Goal: Task Accomplishment & Management: Manage account settings

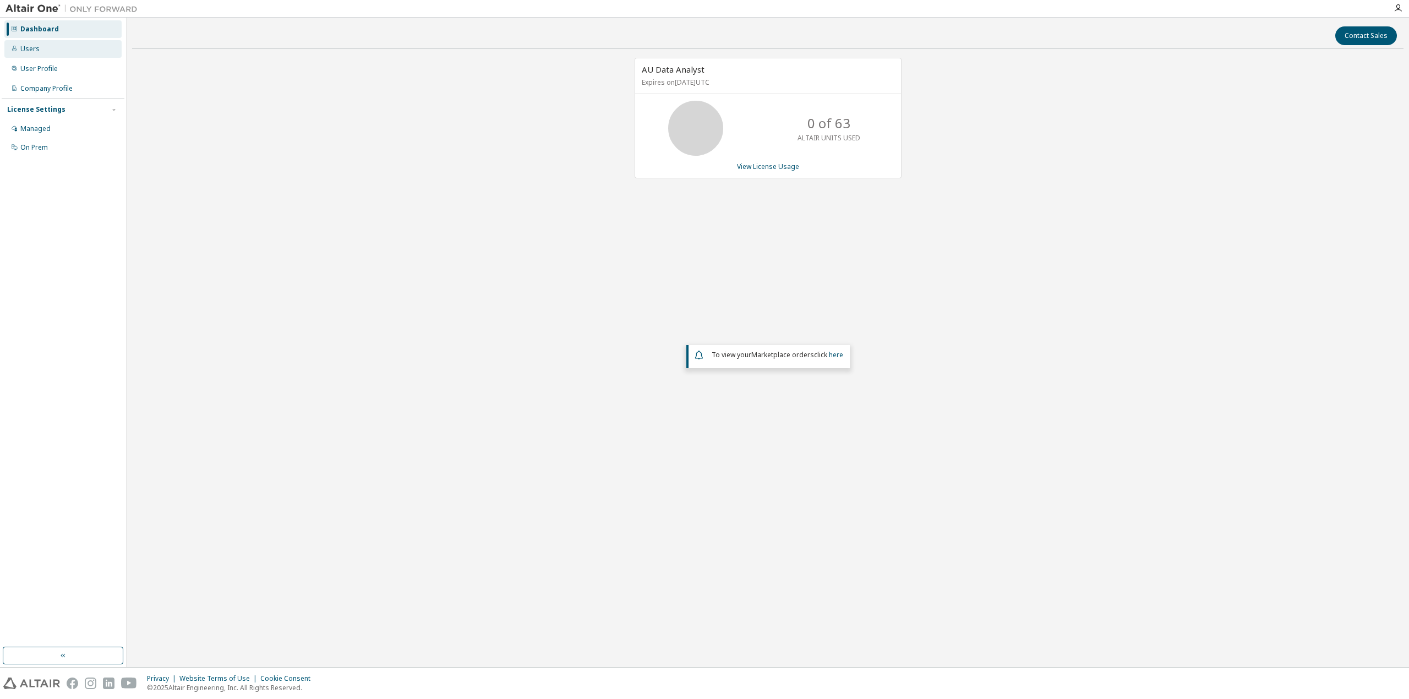
click at [52, 47] on div "Users" at bounding box center [62, 49] width 117 height 18
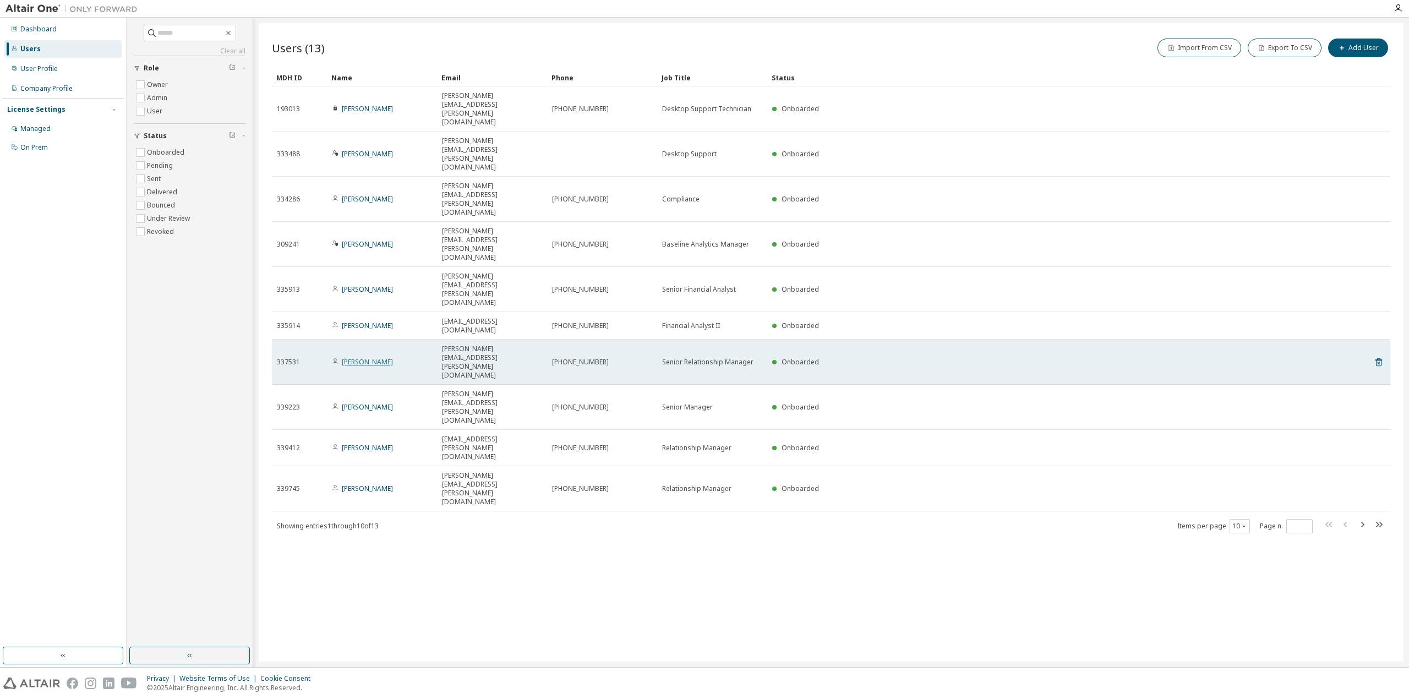
click at [364, 357] on link "[PERSON_NAME]" at bounding box center [367, 361] width 51 height 9
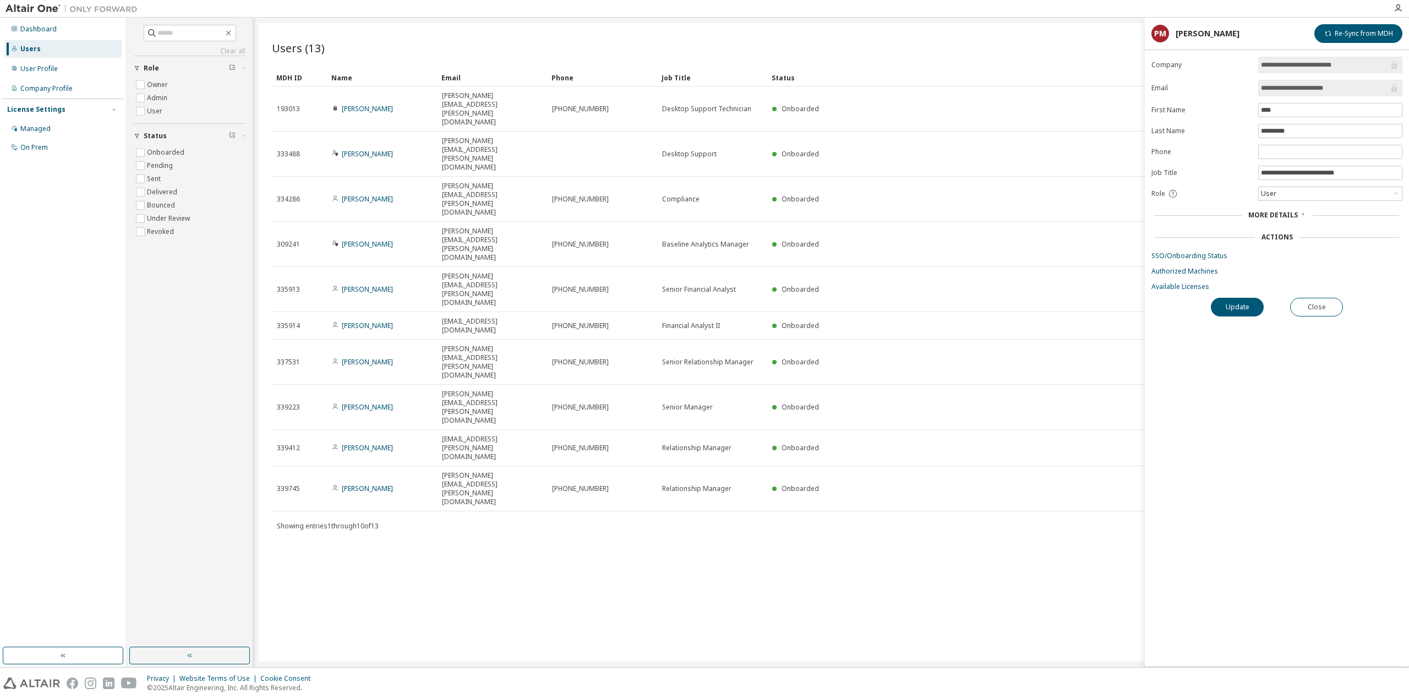
click at [1301, 220] on div "More Details" at bounding box center [1277, 215] width 58 height 9
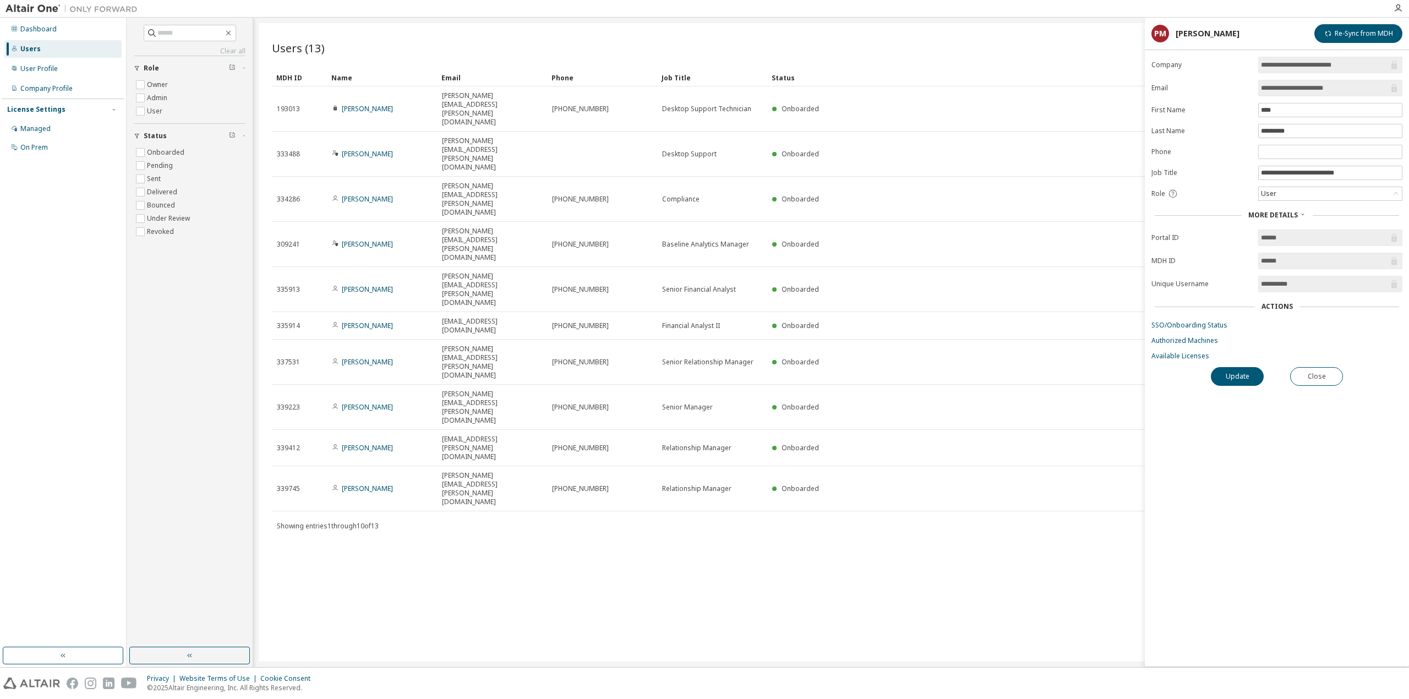
click at [1287, 306] on div "Actions" at bounding box center [1276, 306] width 31 height 9
click at [1285, 311] on div "Actions" at bounding box center [1276, 306] width 31 height 9
drag, startPoint x: 364, startPoint y: 209, endPoint x: 745, endPoint y: 325, distance: 398.0
click at [745, 325] on div "Users (13) Import From CSV Export To CSV Add User Clear Load Save Save As Field…" at bounding box center [831, 342] width 1145 height 638
click at [54, 74] on div "User Profile" at bounding box center [62, 69] width 117 height 18
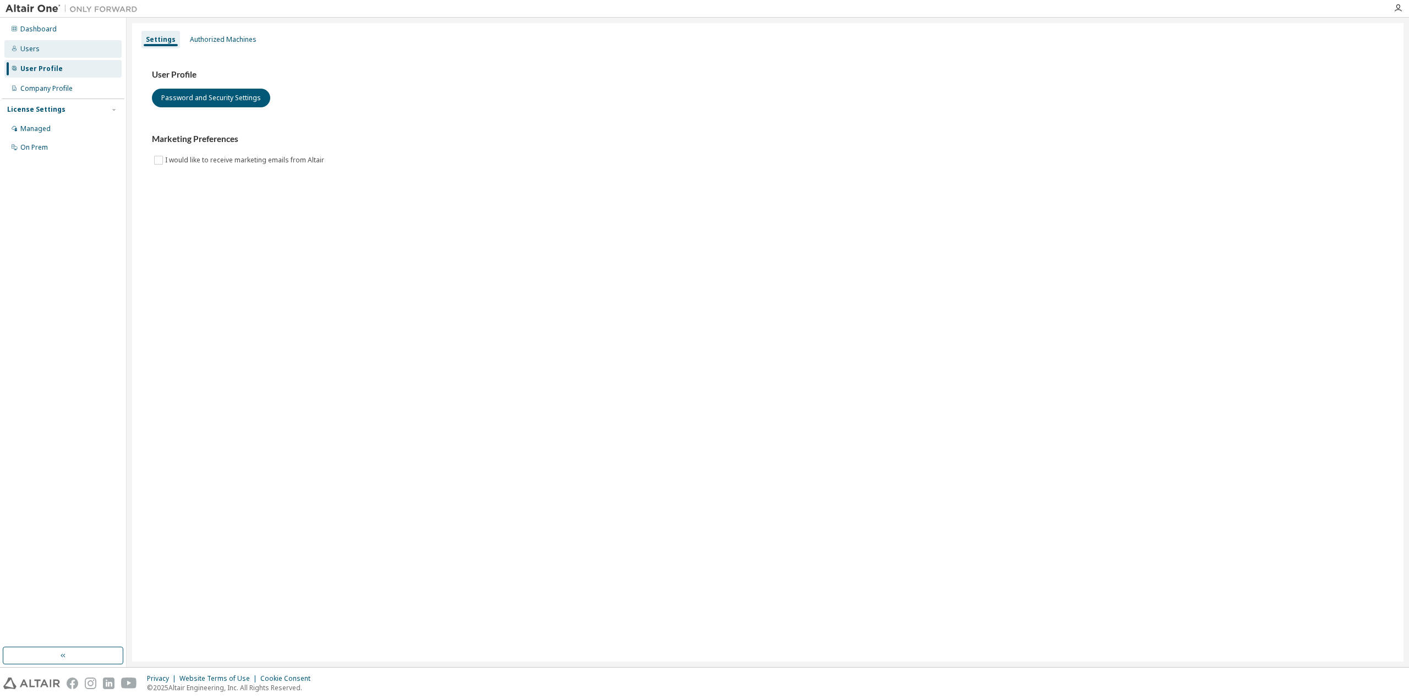
click at [67, 47] on div "Users" at bounding box center [62, 49] width 117 height 18
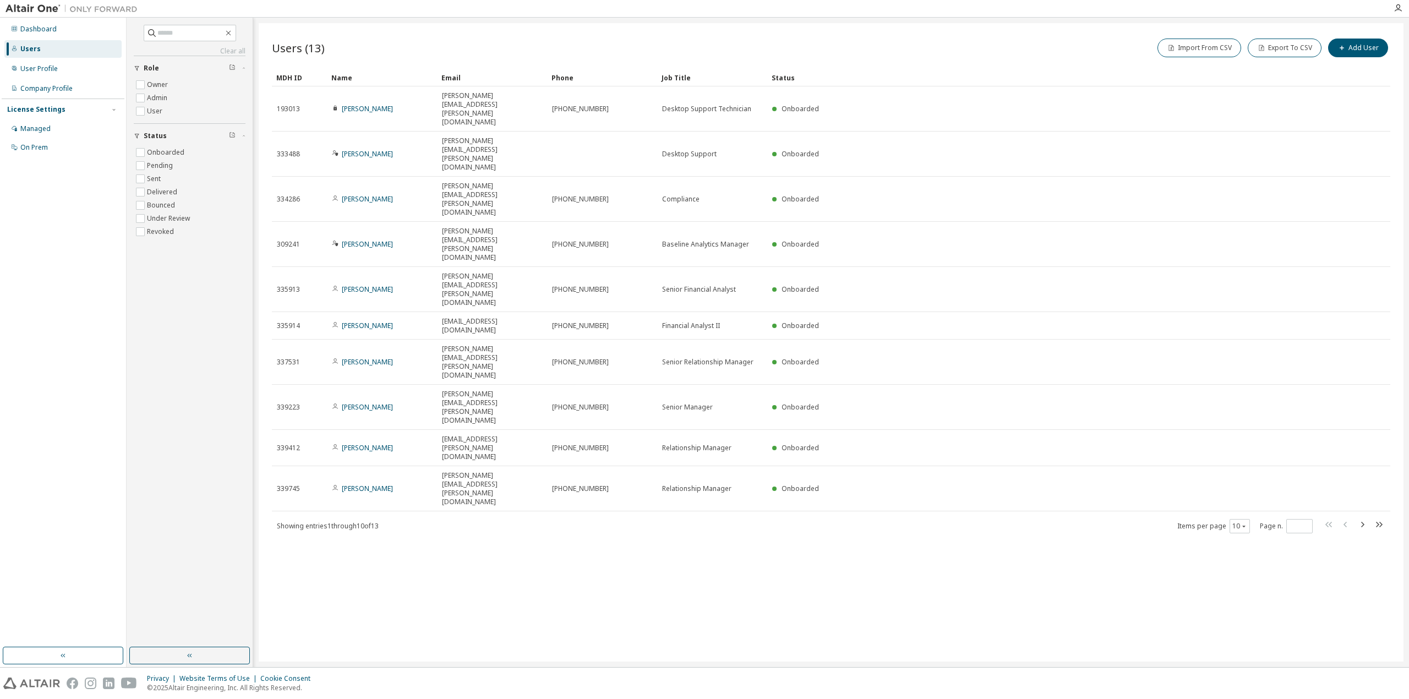
click at [53, 78] on div "Dashboard Users User Profile Company Profile License Settings Managed On Prem" at bounding box center [63, 88] width 123 height 138
click at [53, 62] on div "User Profile" at bounding box center [62, 69] width 117 height 18
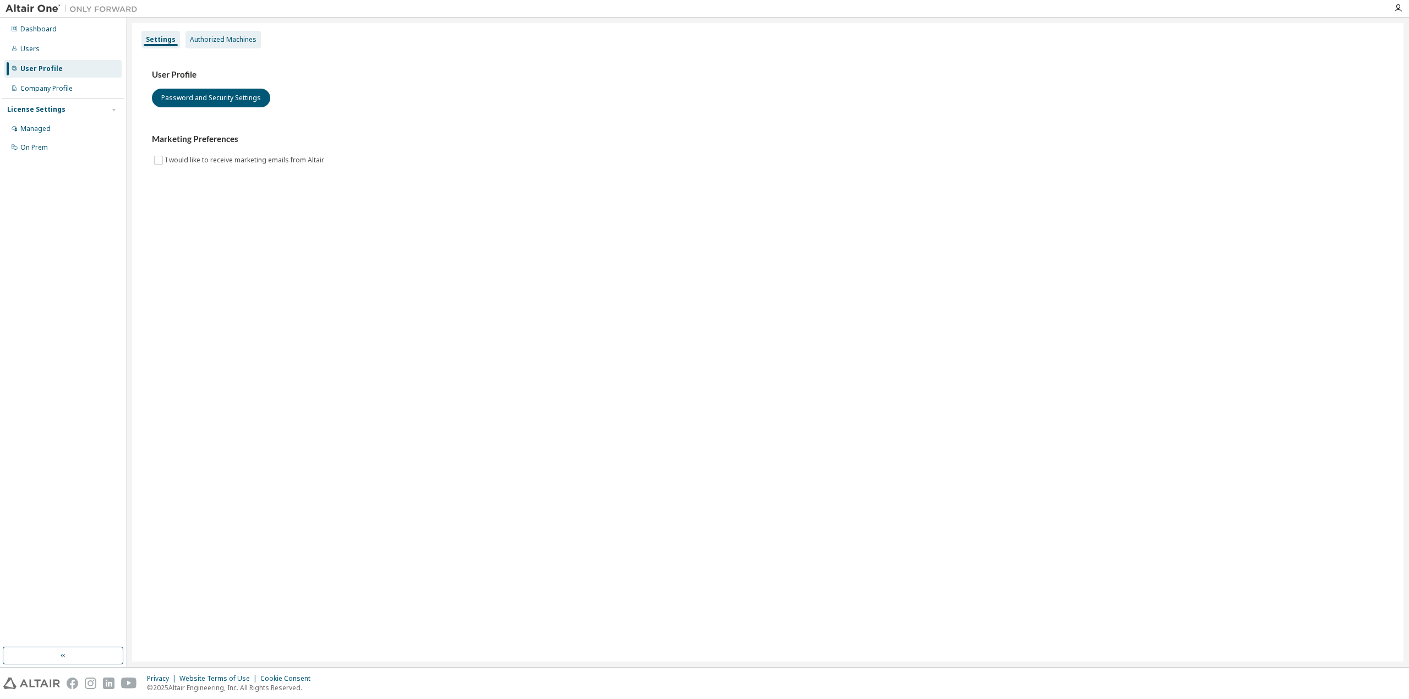
click at [237, 38] on div "Authorized Machines" at bounding box center [223, 39] width 67 height 9
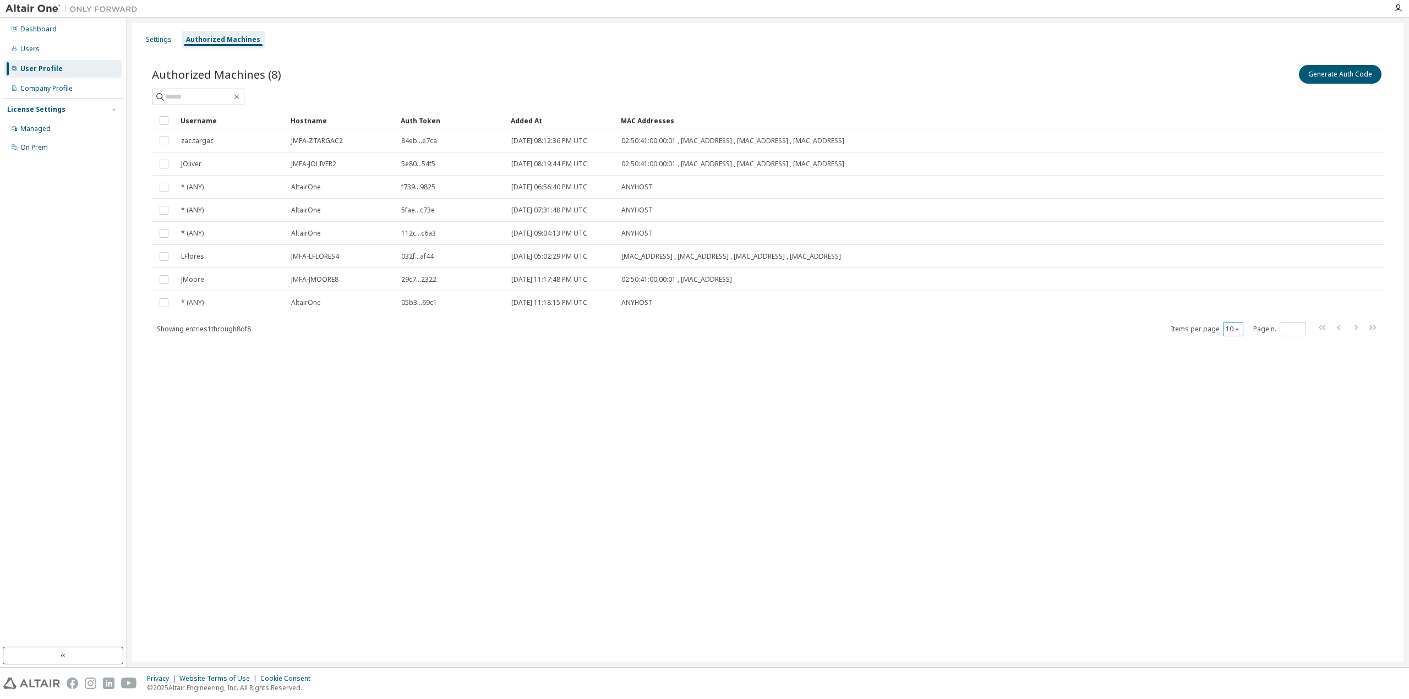
click at [1231, 330] on button "10" at bounding box center [1233, 329] width 15 height 9
click at [1243, 375] on div "30" at bounding box center [1266, 371] width 88 height 13
click at [67, 47] on div "Users" at bounding box center [62, 49] width 117 height 18
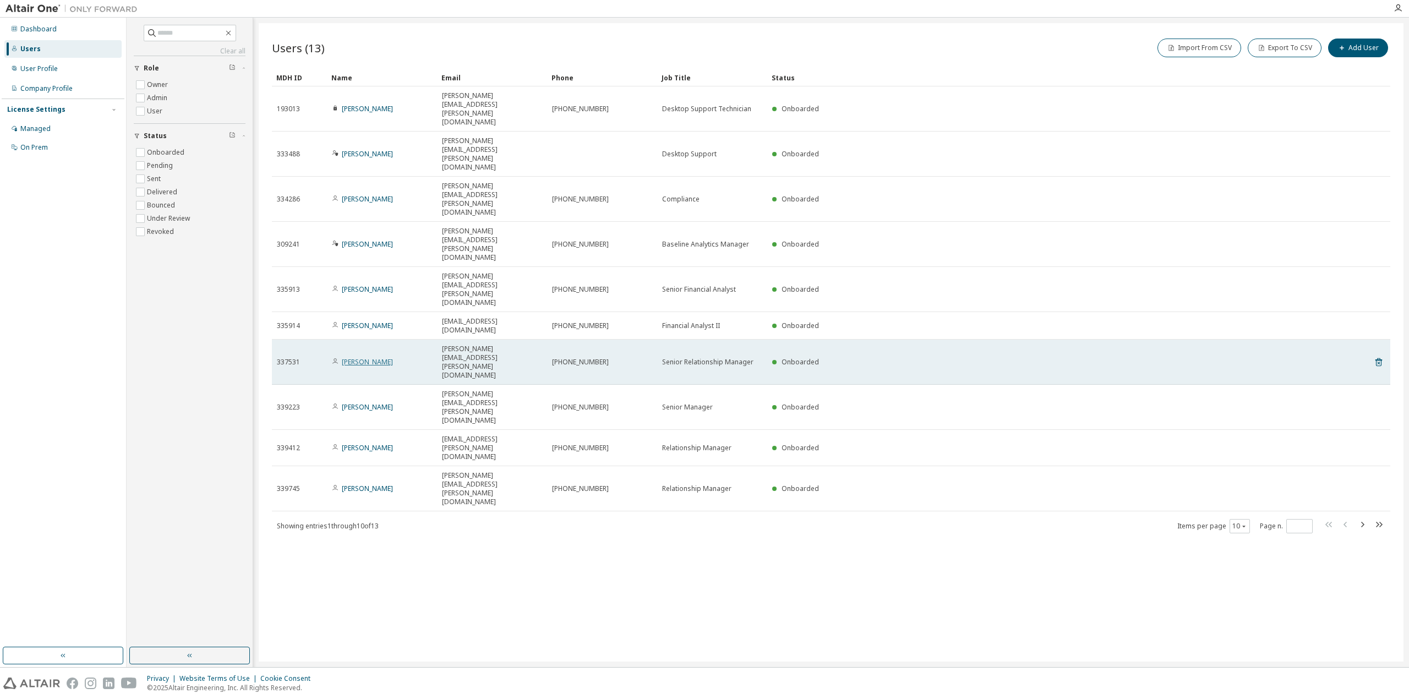
click at [357, 357] on link "[PERSON_NAME]" at bounding box center [367, 361] width 51 height 9
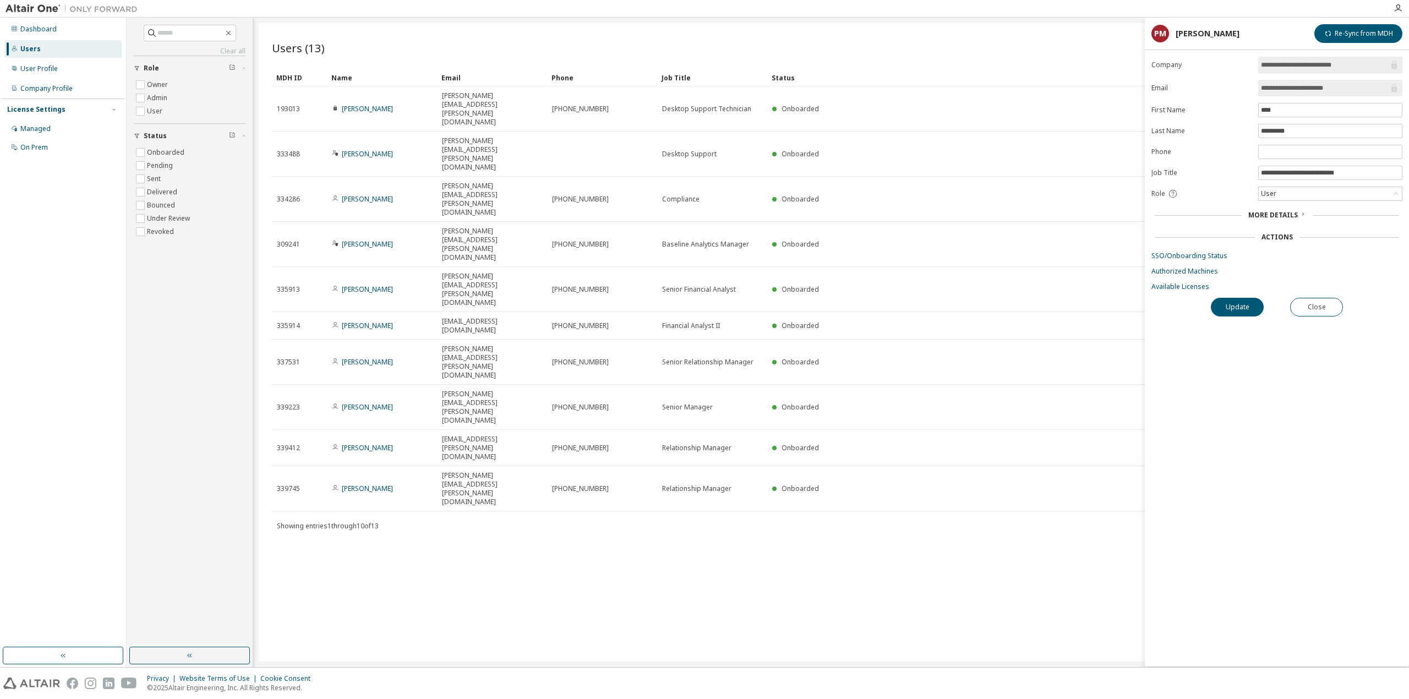
click at [1283, 217] on span "More Details" at bounding box center [1273, 214] width 50 height 9
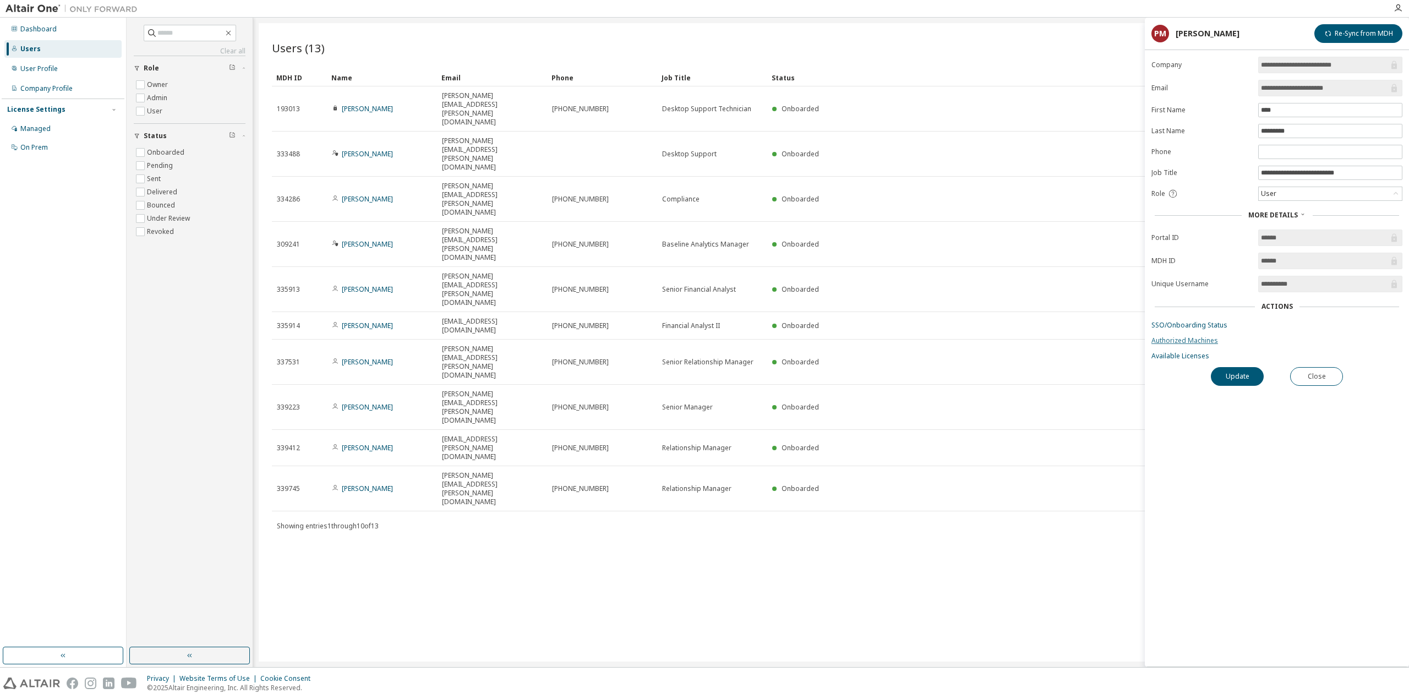
click at [1181, 342] on link "Authorized Machines" at bounding box center [1276, 340] width 251 height 9
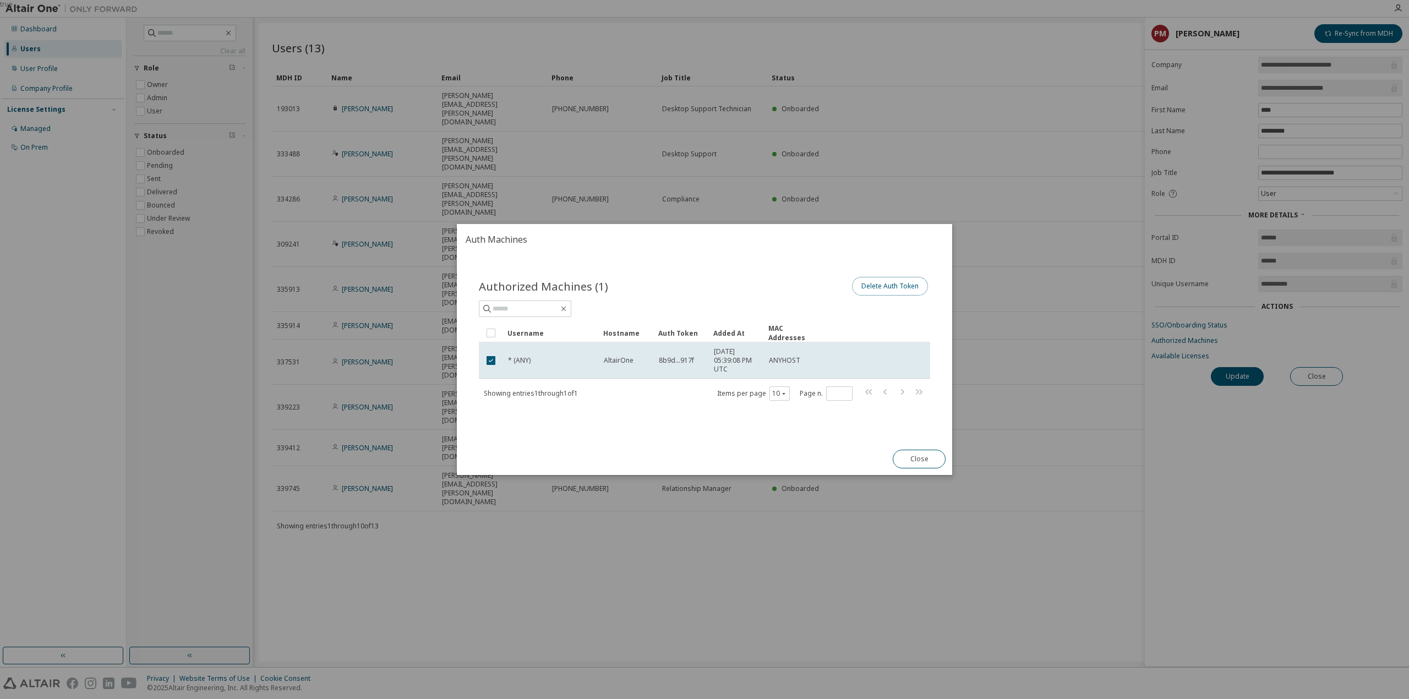
click at [890, 284] on button "Delete Auth Token" at bounding box center [890, 286] width 76 height 19
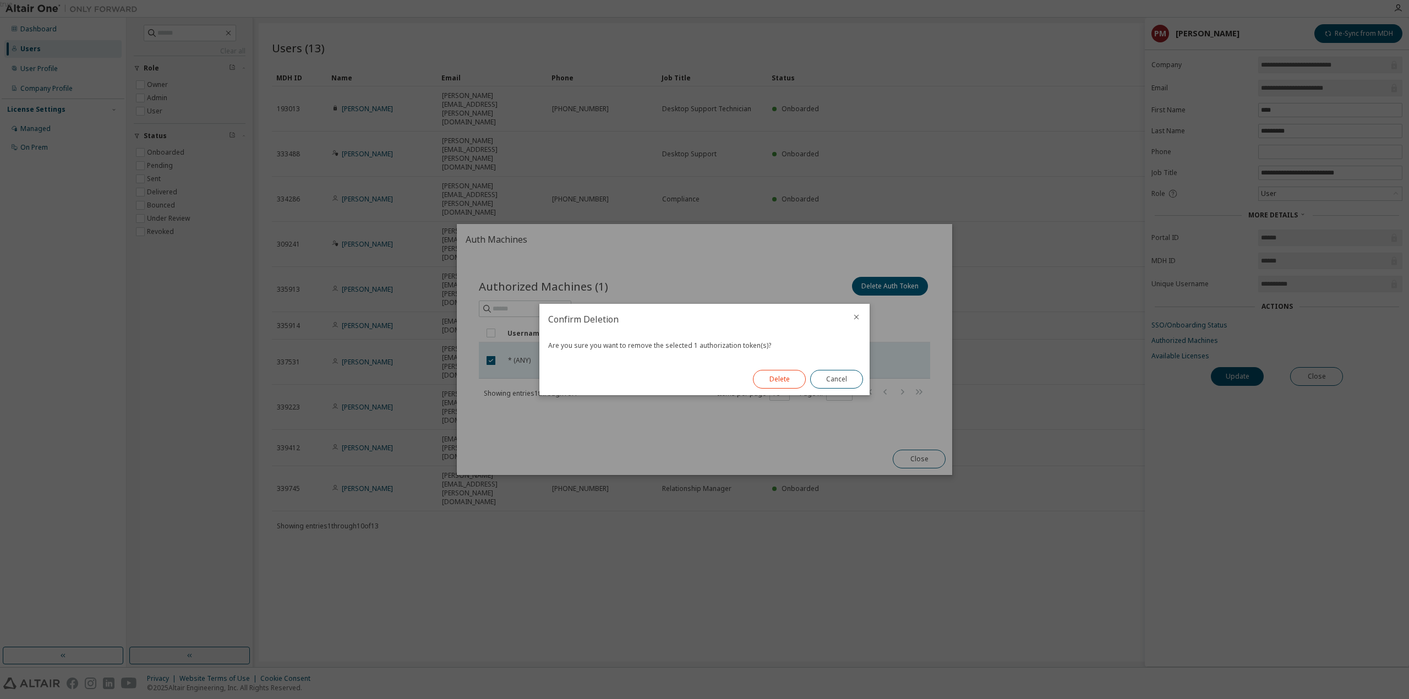
click at [783, 379] on button "Delete" at bounding box center [779, 379] width 53 height 19
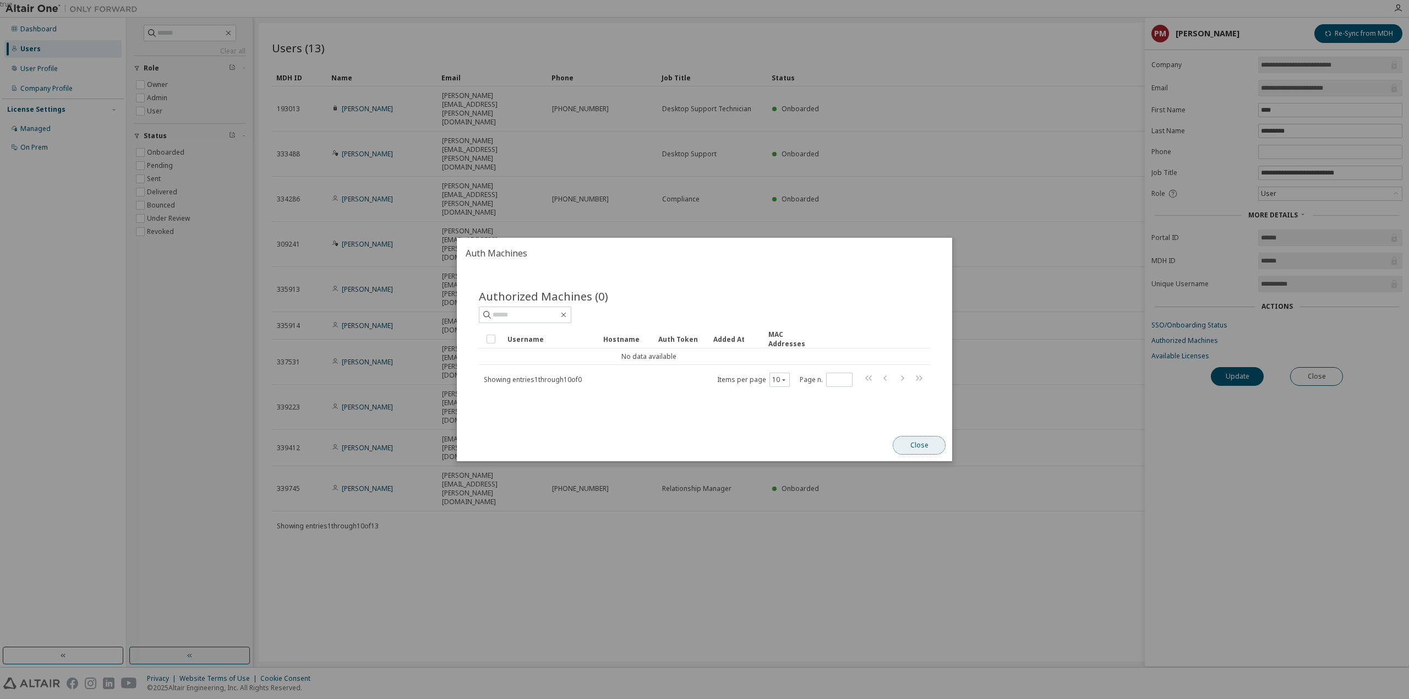
click at [921, 447] on button "Close" at bounding box center [919, 445] width 53 height 19
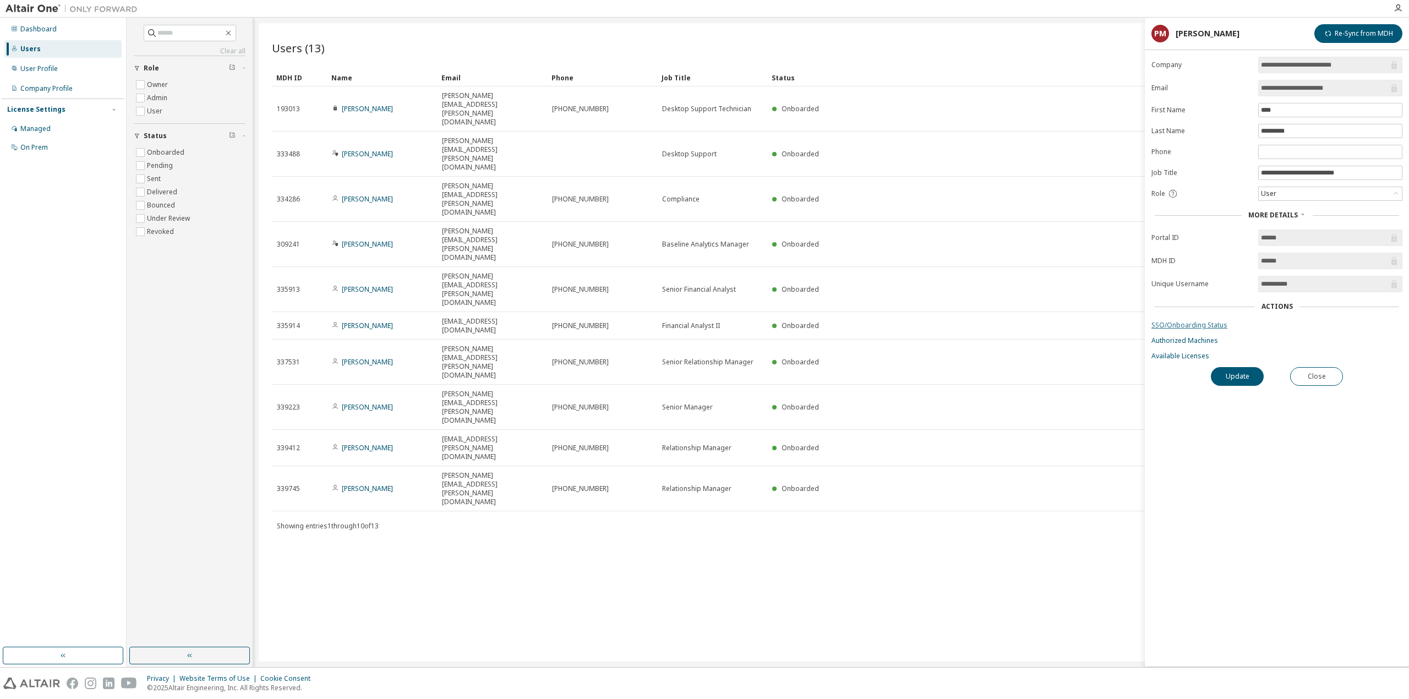
click at [1191, 330] on link "SSO/Onboarding Status" at bounding box center [1276, 325] width 251 height 9
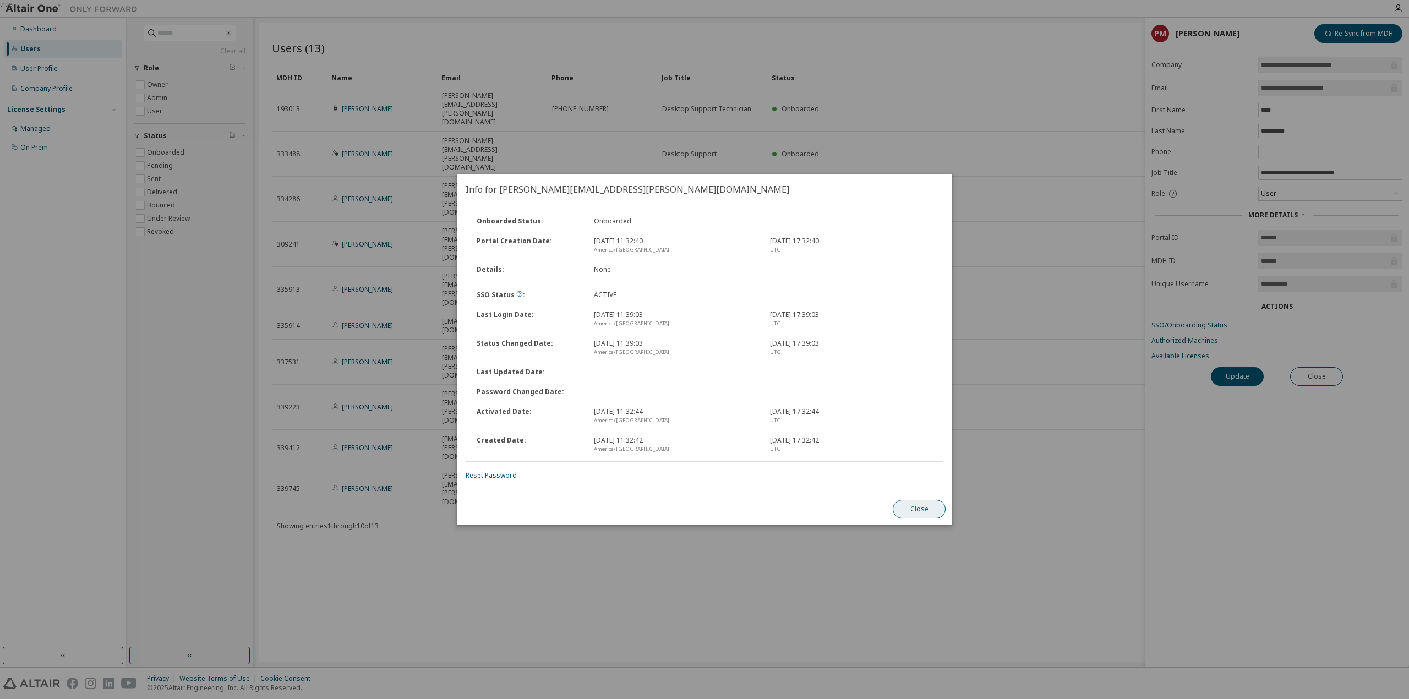
click at [914, 509] on button "Close" at bounding box center [919, 509] width 53 height 19
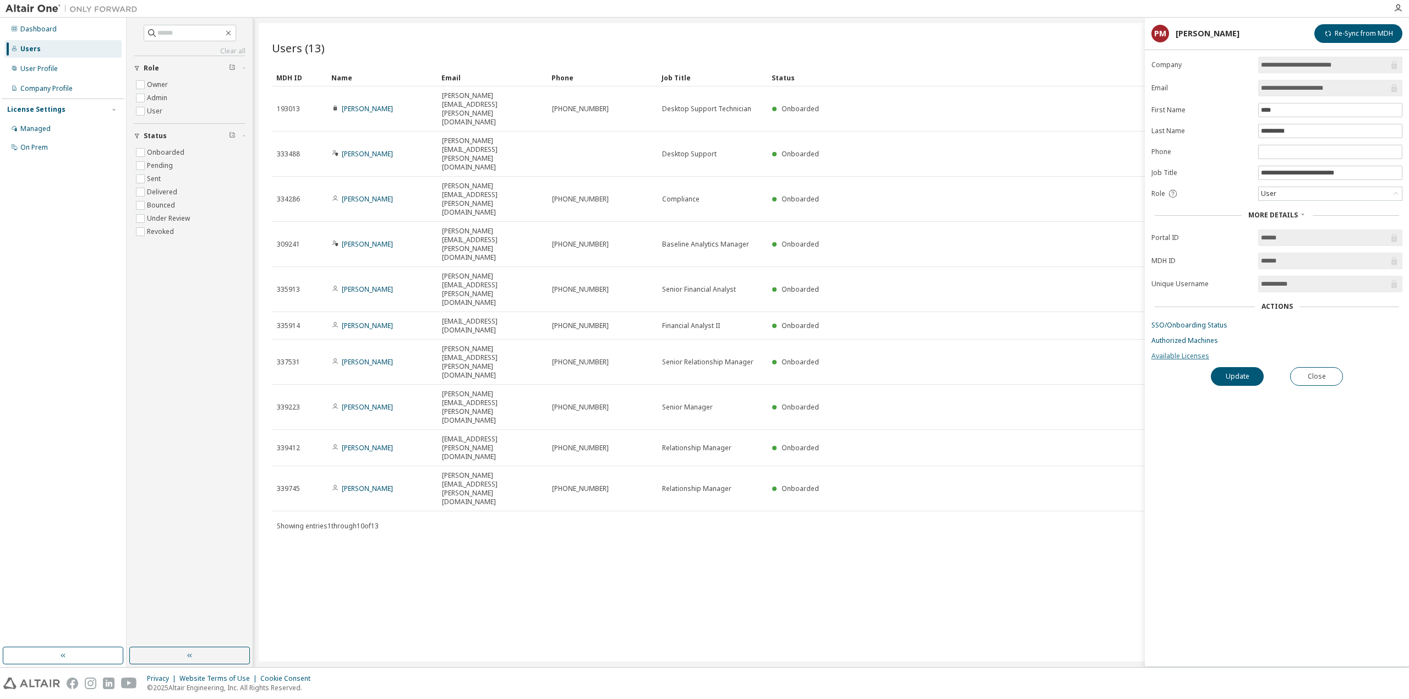
click at [1187, 360] on link "Available Licenses" at bounding box center [1276, 356] width 251 height 9
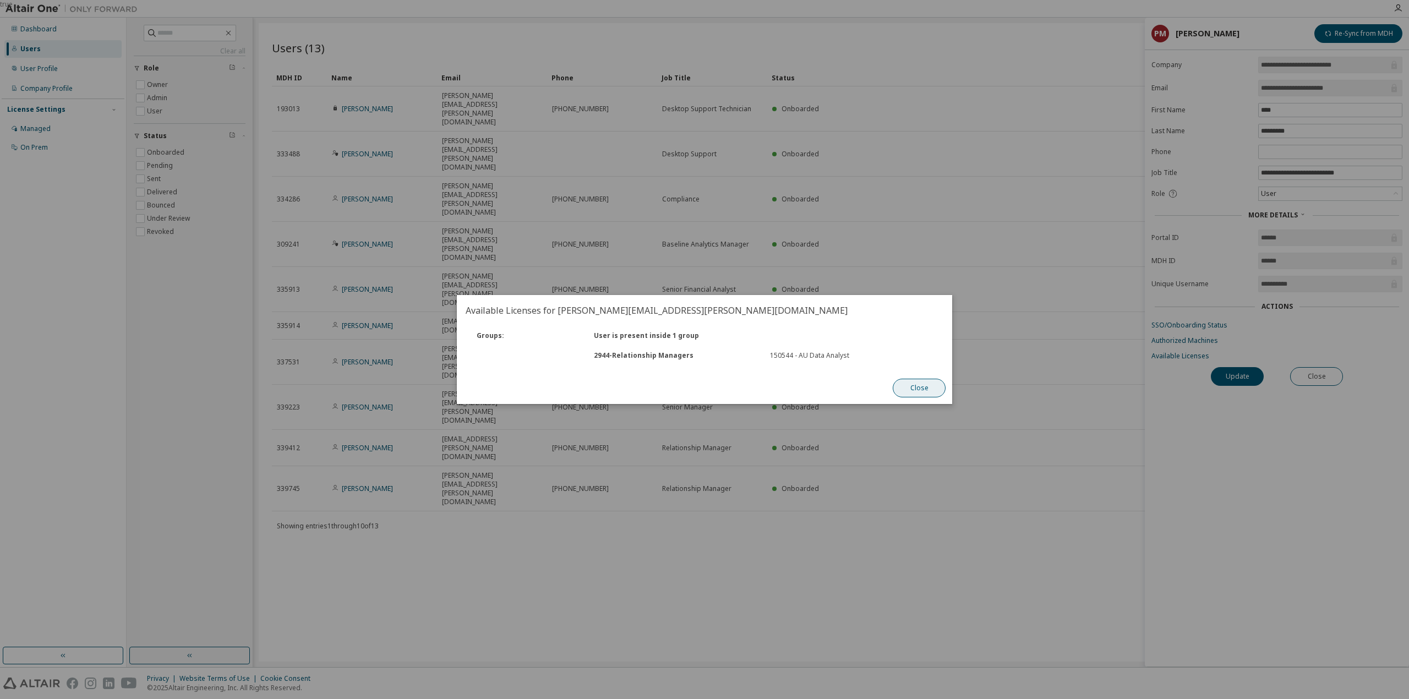
click at [916, 384] on button "Close" at bounding box center [919, 388] width 53 height 19
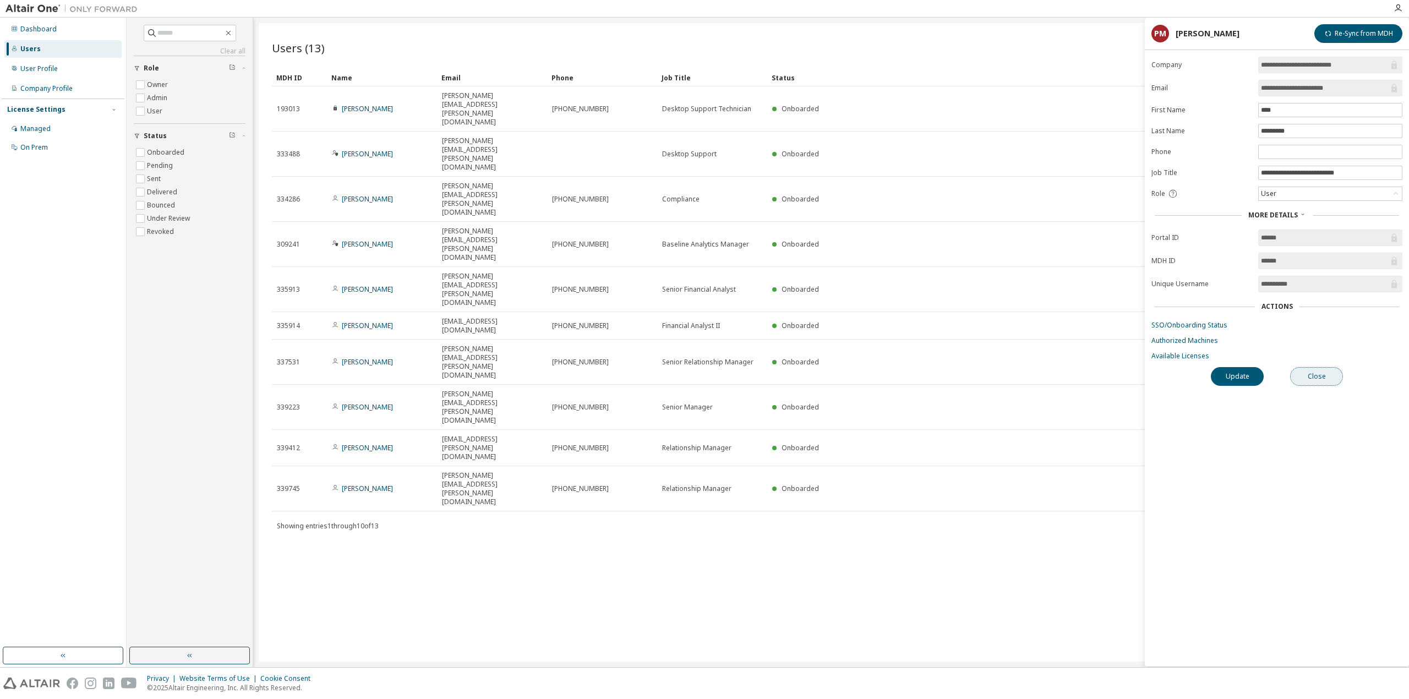
click at [1324, 379] on button "Close" at bounding box center [1316, 376] width 53 height 19
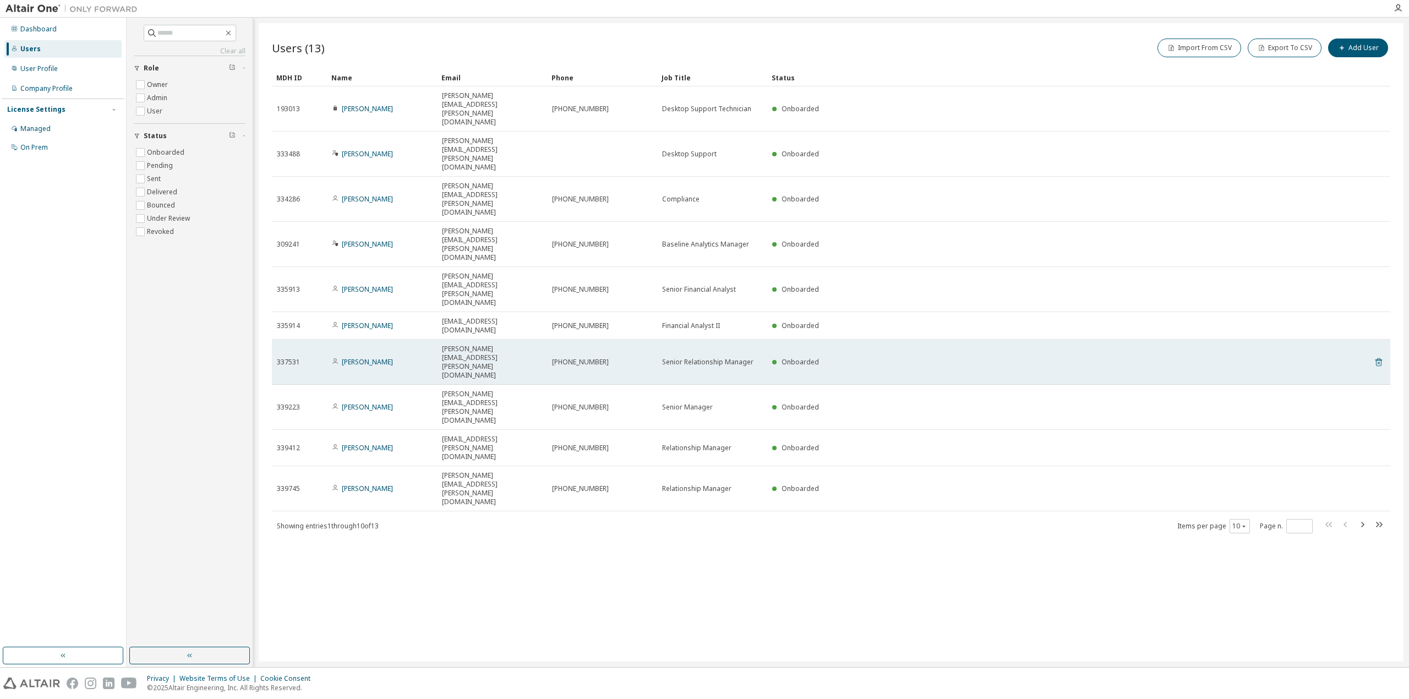
click at [1376, 356] on icon at bounding box center [1379, 362] width 10 height 13
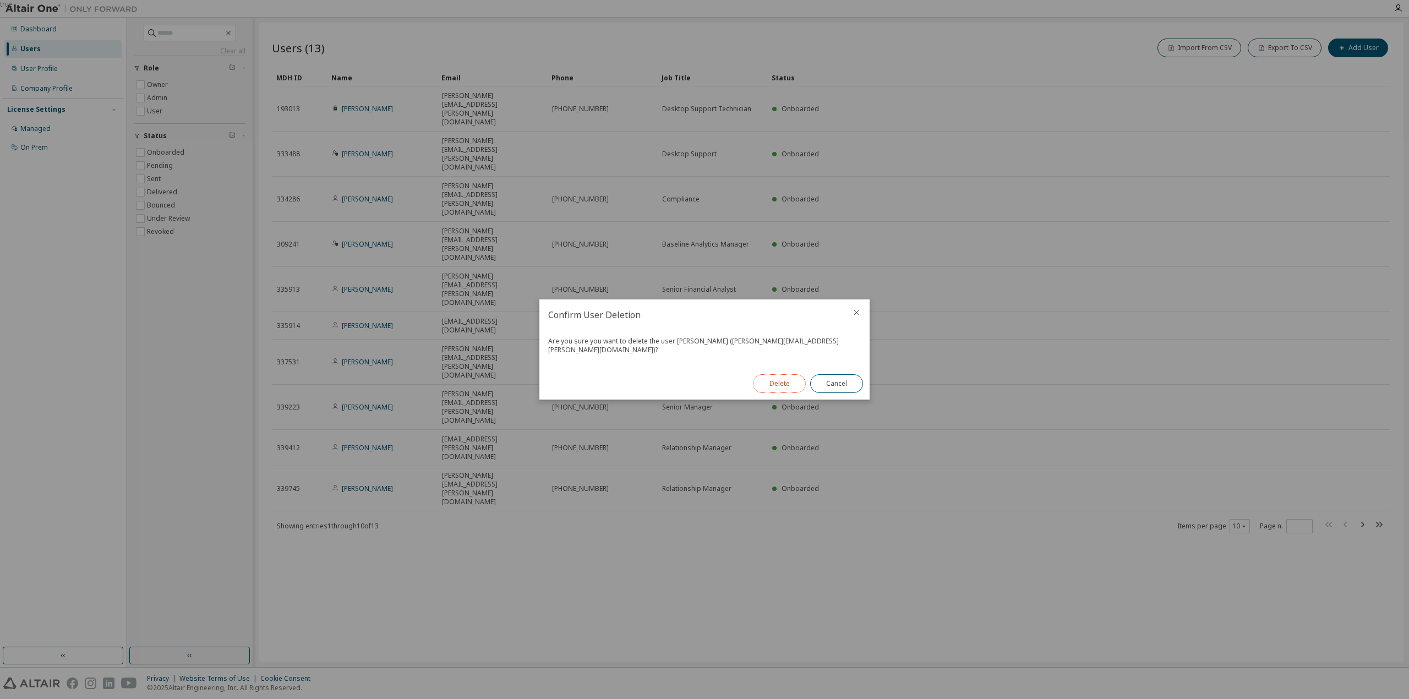
click at [772, 384] on button "Delete" at bounding box center [779, 383] width 53 height 19
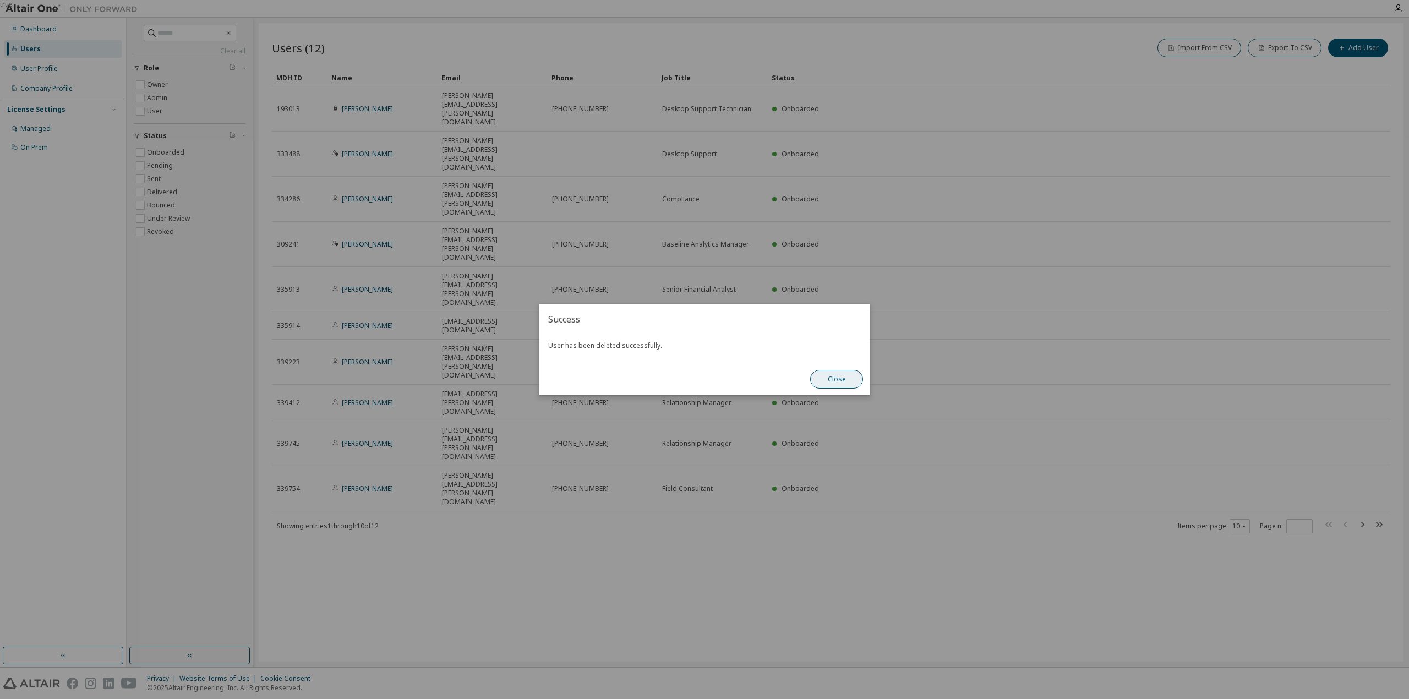
click at [824, 381] on button "Close" at bounding box center [836, 379] width 53 height 19
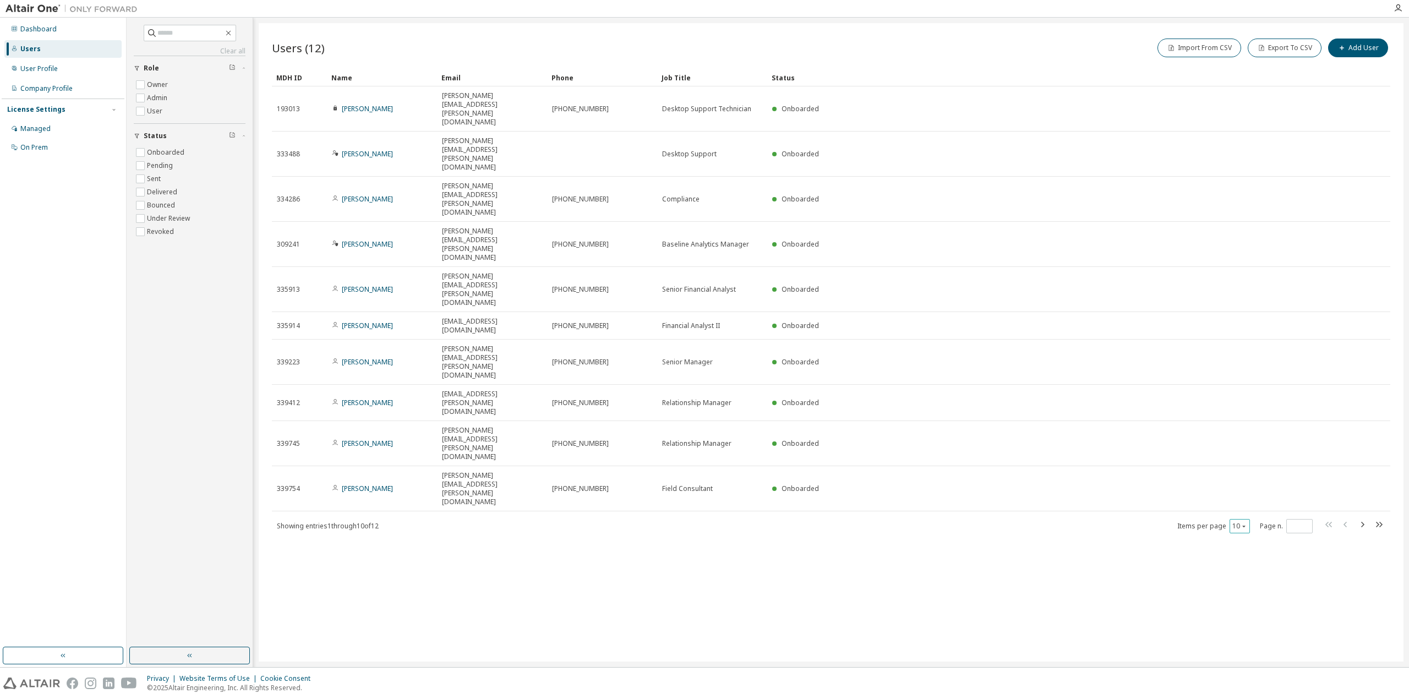
click at [1237, 522] on button "10" at bounding box center [1239, 526] width 15 height 9
click at [1234, 328] on div "30" at bounding box center [1273, 330] width 88 height 13
